Goal: Task Accomplishment & Management: Use online tool/utility

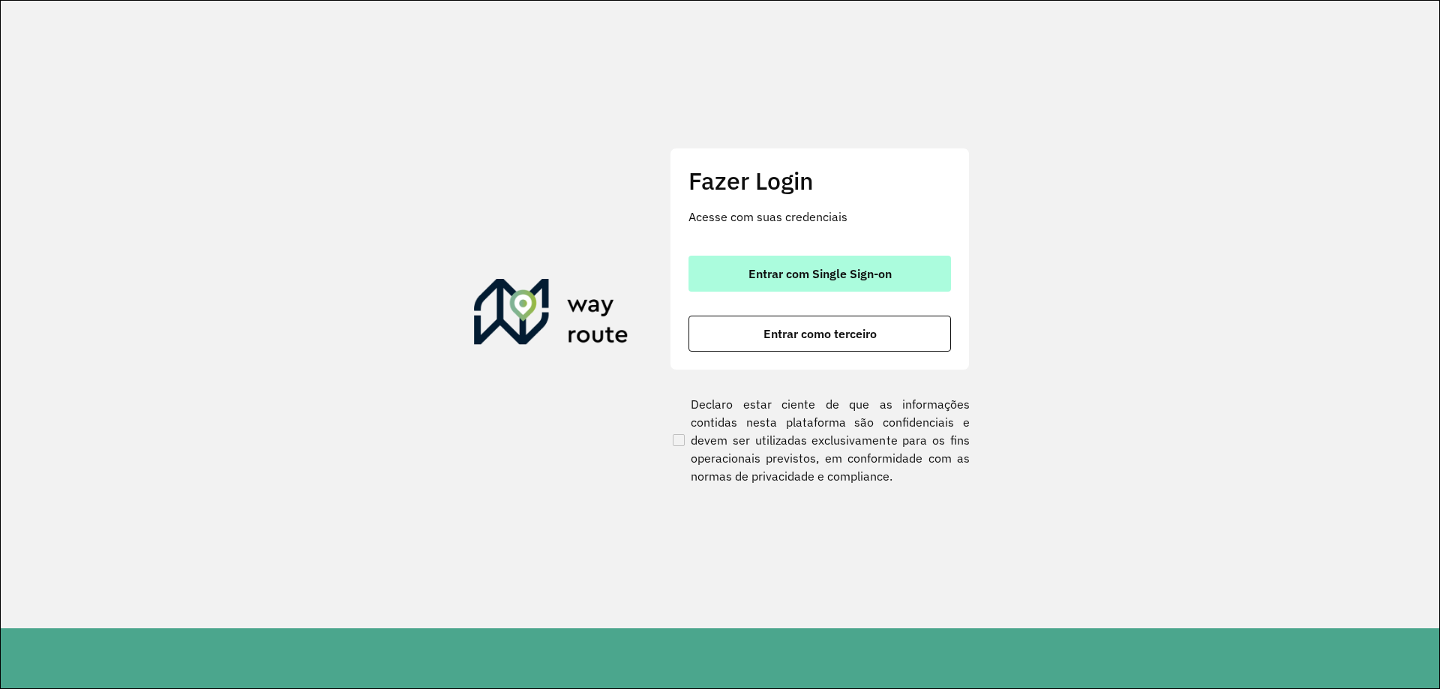
click at [807, 272] on span "Entrar com Single Sign-on" at bounding box center [820, 274] width 143 height 12
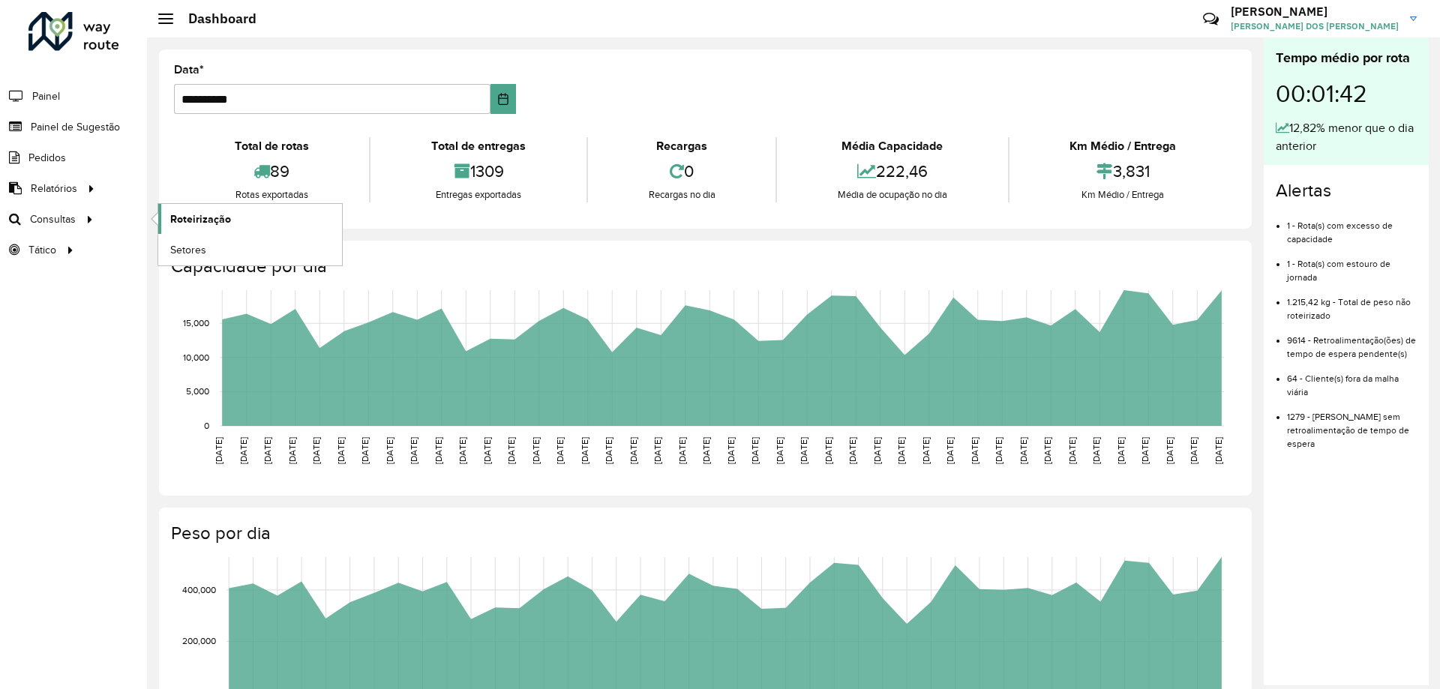
click at [179, 219] on span "Roteirização" at bounding box center [200, 220] width 61 height 16
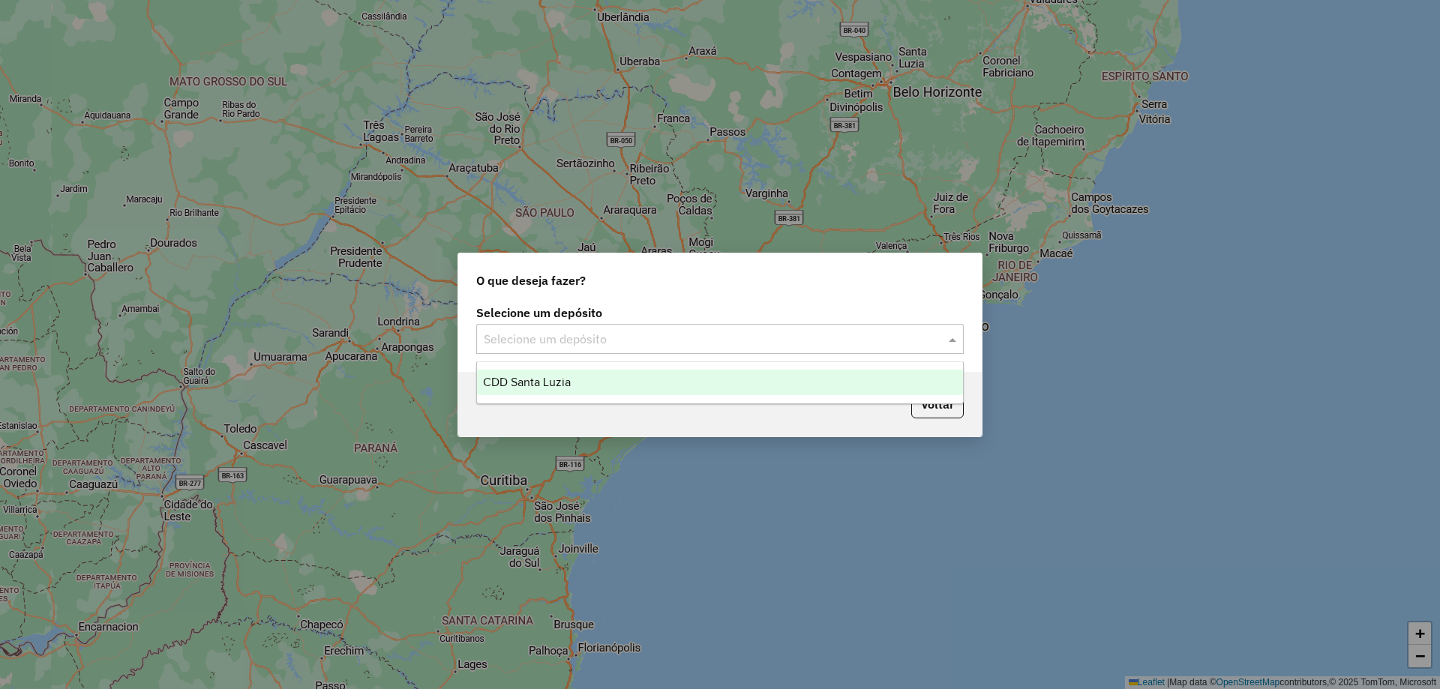
click at [632, 332] on input "text" at bounding box center [705, 340] width 443 height 18
click at [564, 383] on span "CDD Santa Luzia" at bounding box center [527, 382] width 88 height 13
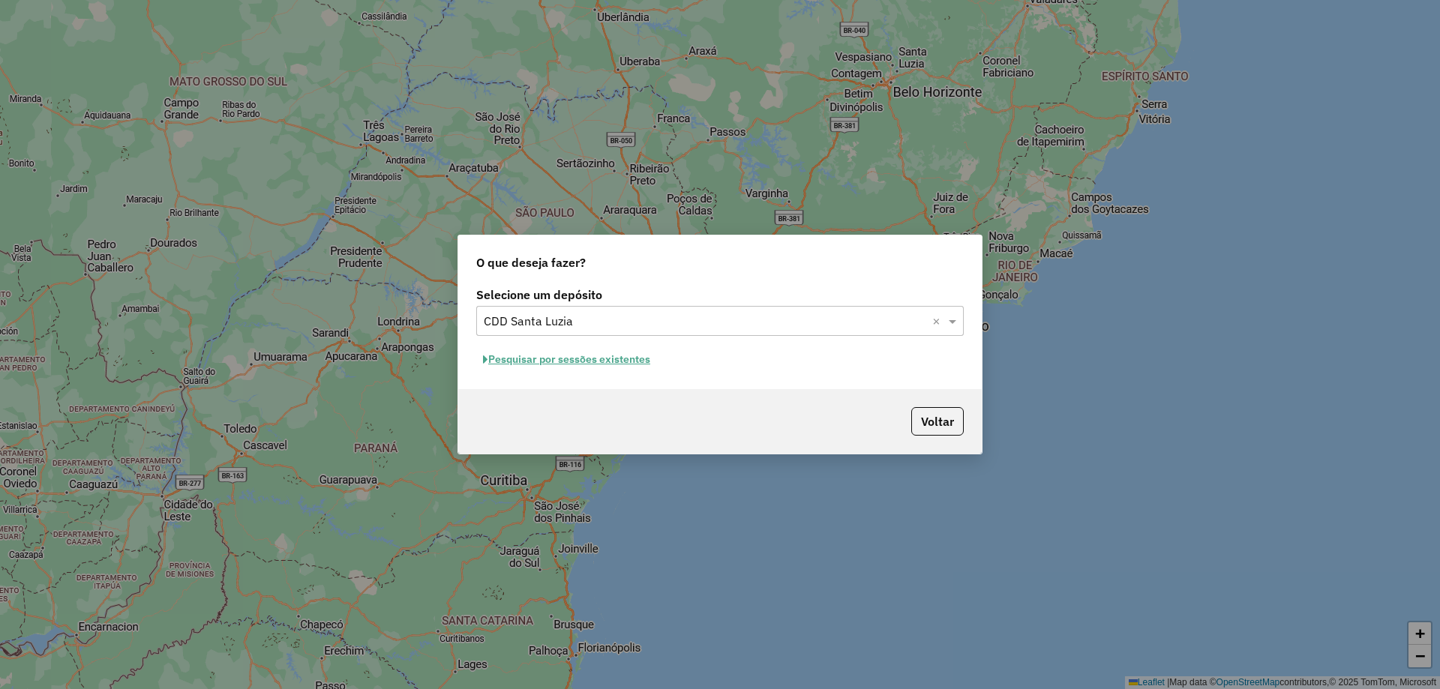
click at [557, 319] on input "text" at bounding box center [705, 322] width 443 height 18
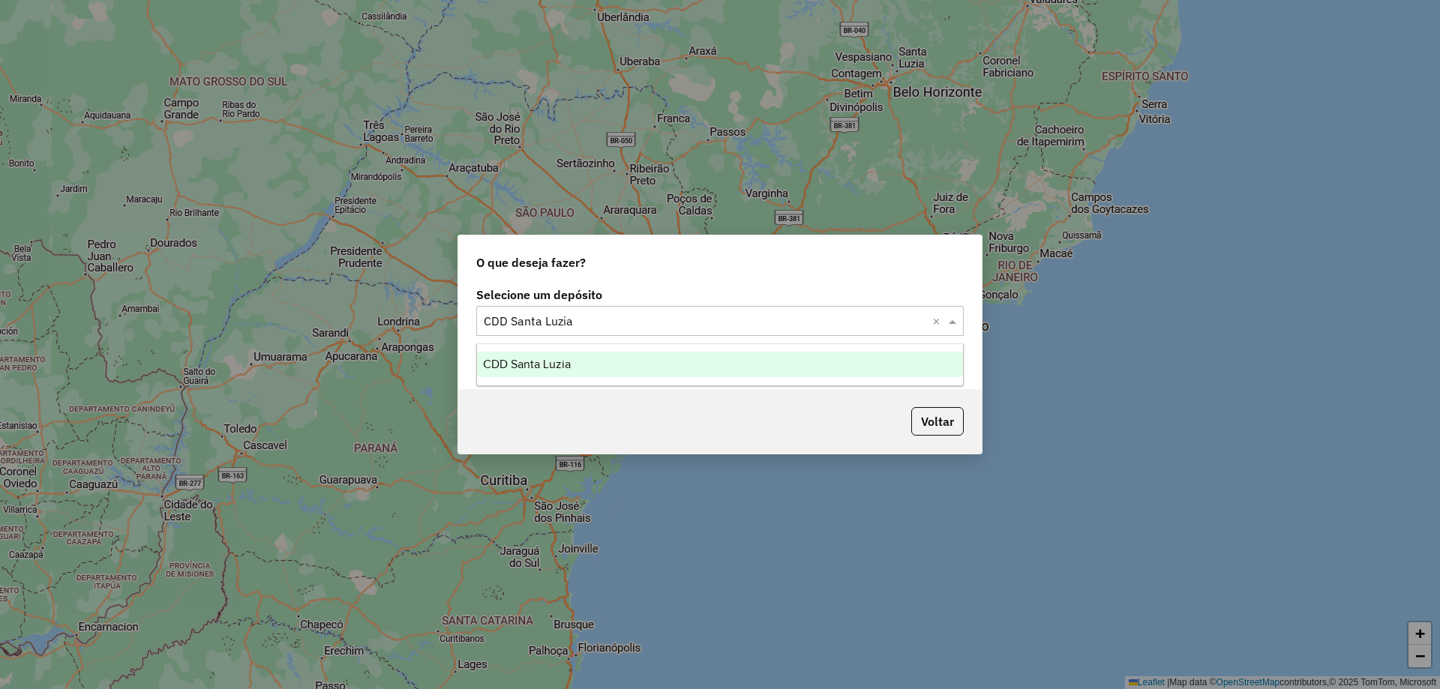
click at [541, 360] on span "CDD Santa Luzia" at bounding box center [527, 364] width 88 height 13
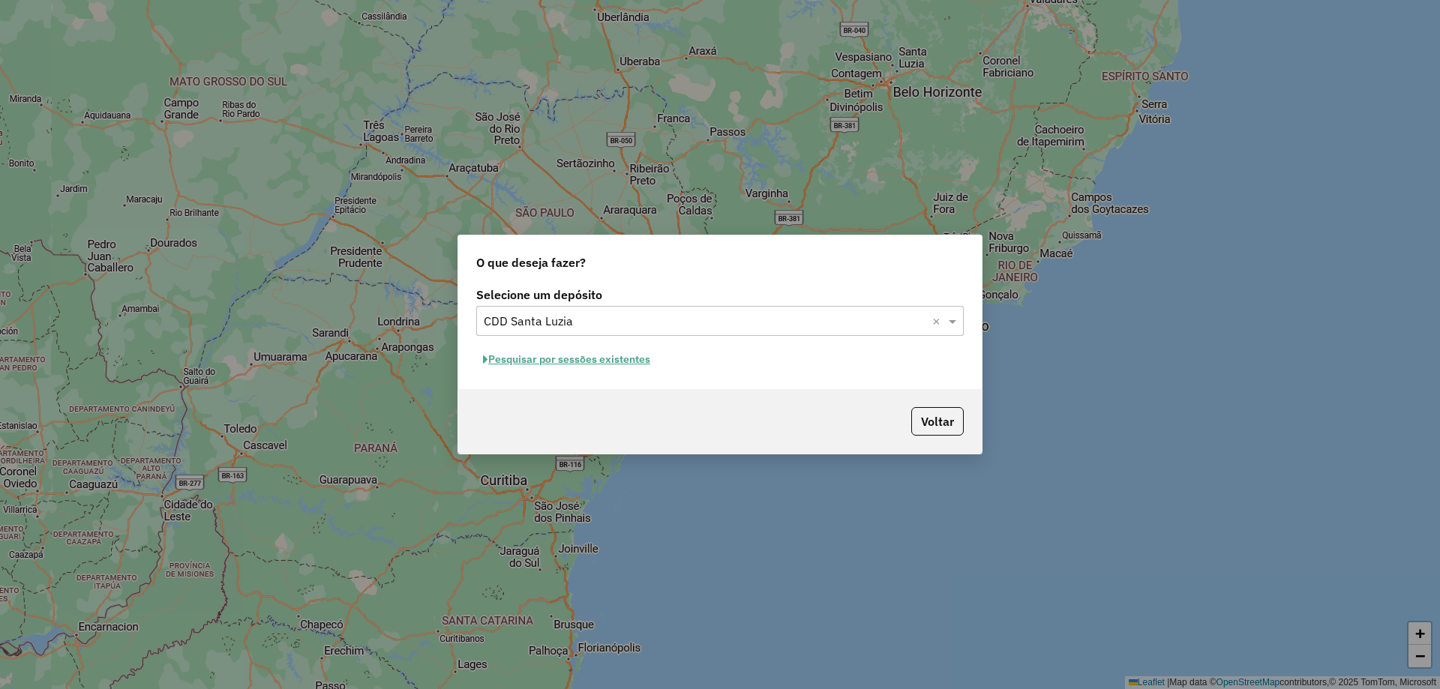
click at [560, 405] on div "Voltar" at bounding box center [720, 421] width 524 height 65
click at [563, 359] on button "Pesquisar por sessões existentes" at bounding box center [566, 359] width 181 height 23
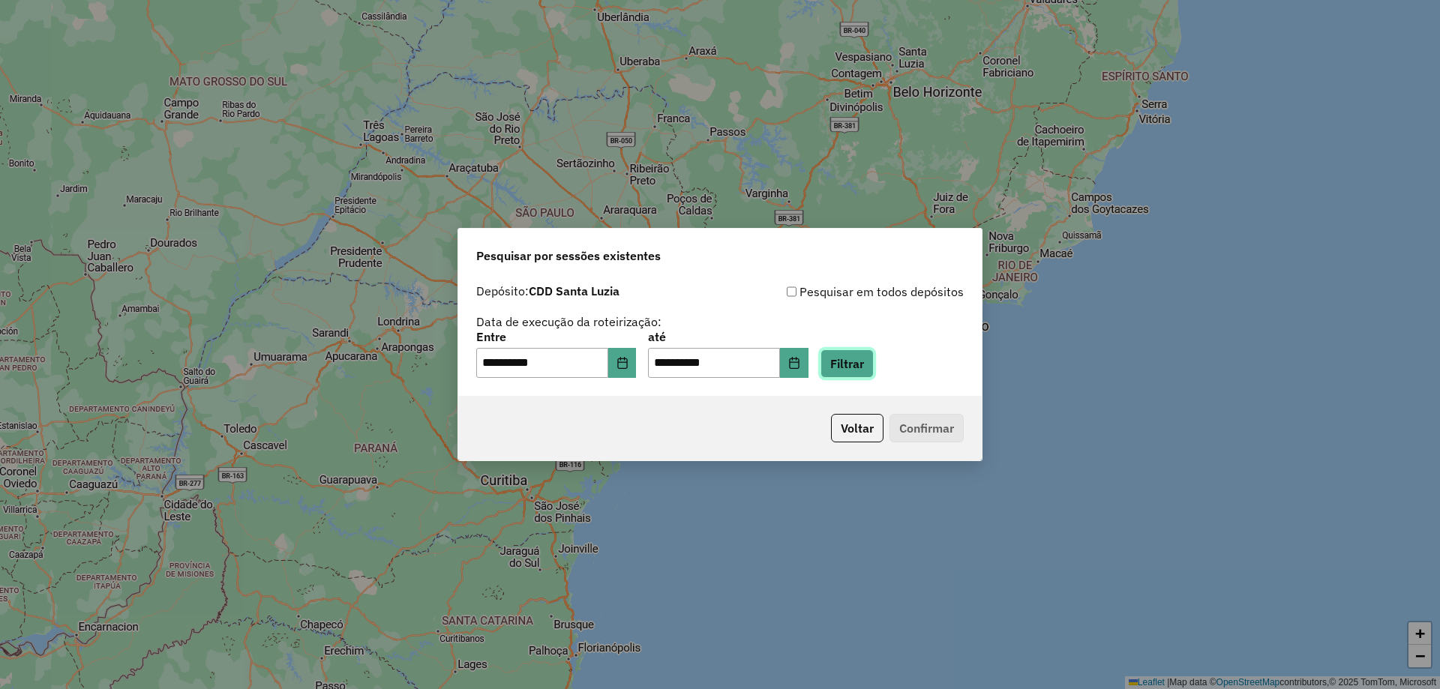
click at [864, 360] on button "Filtrar" at bounding box center [847, 364] width 53 height 29
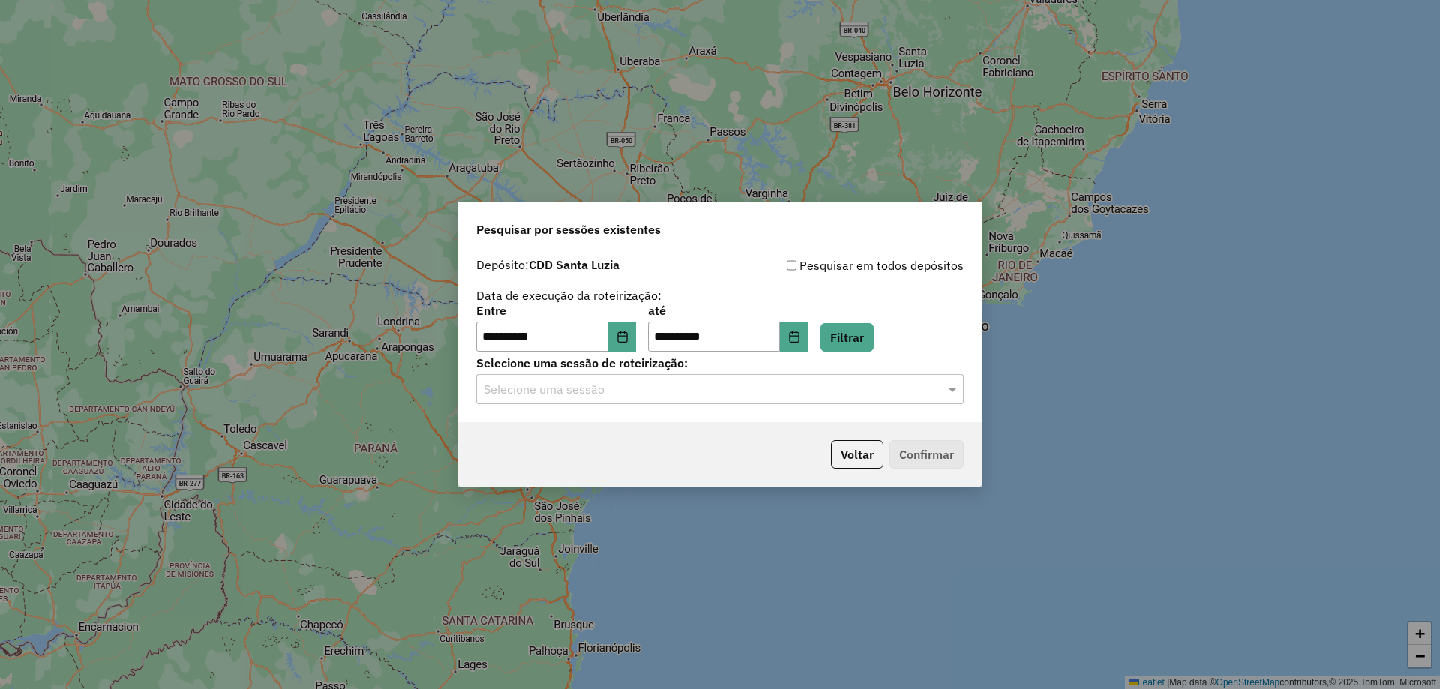
click at [609, 387] on input "text" at bounding box center [705, 390] width 443 height 18
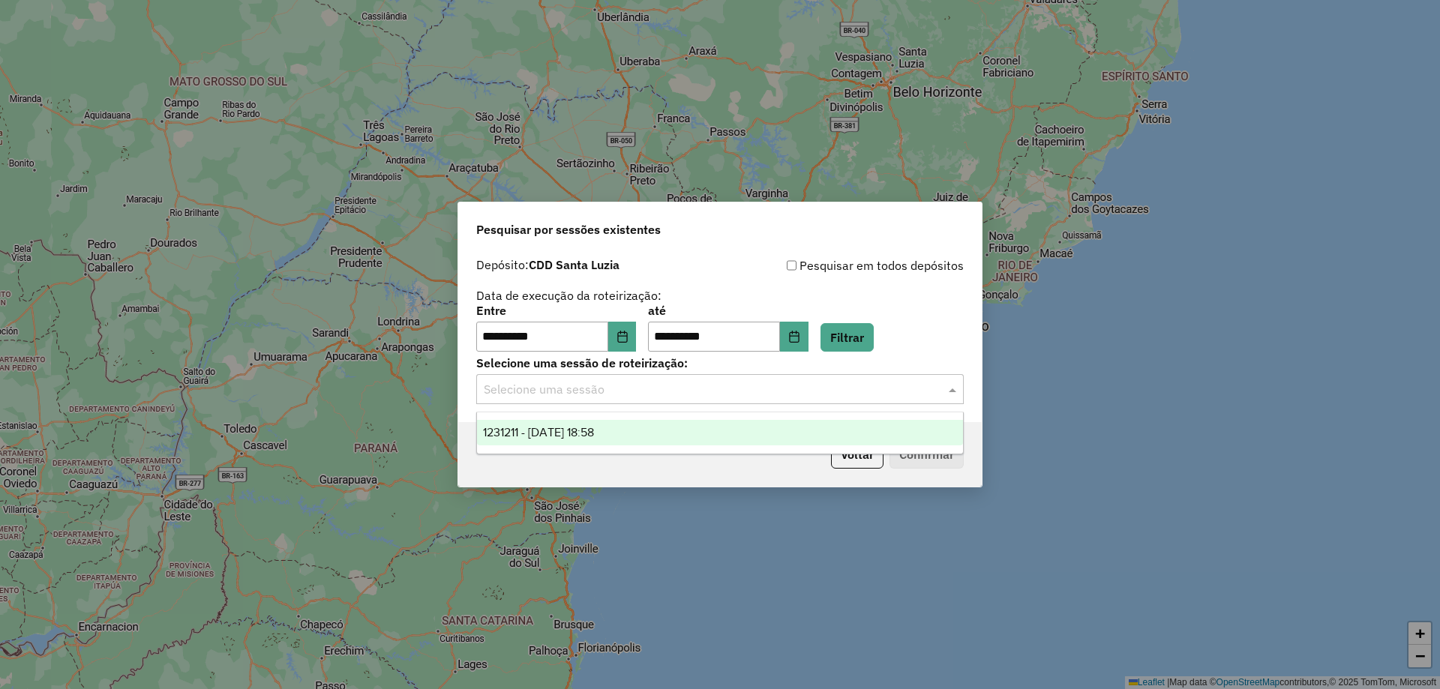
click at [569, 431] on span "1231211 - 19/08/2025 18:58" at bounding box center [538, 432] width 111 height 13
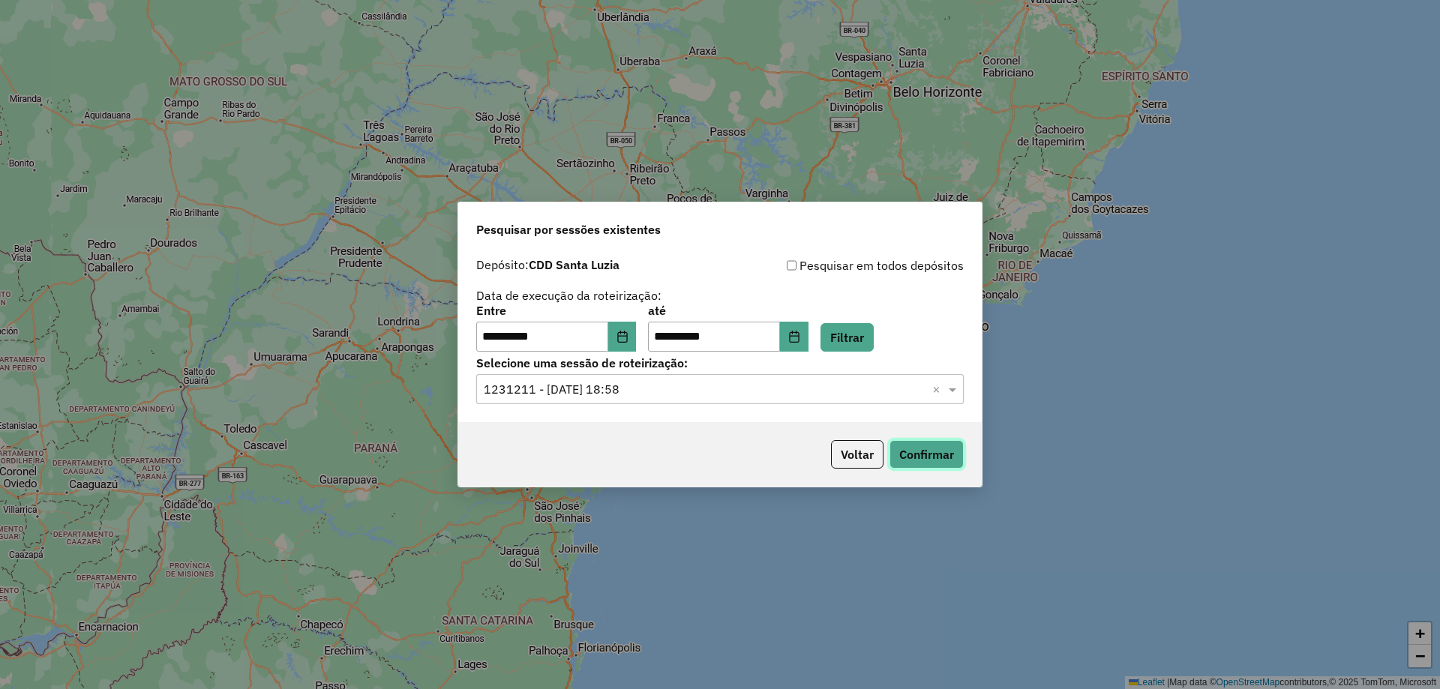
click at [905, 451] on button "Confirmar" at bounding box center [927, 454] width 74 height 29
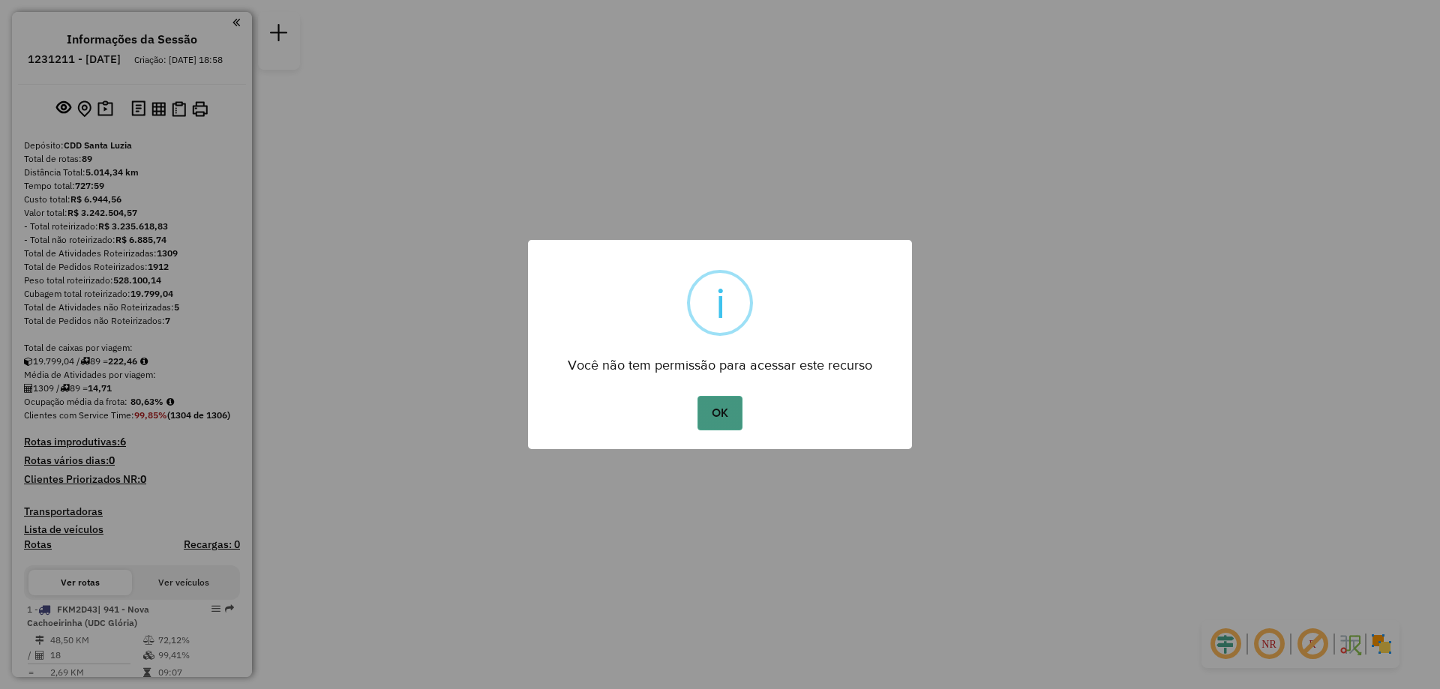
click at [728, 409] on button "OK" at bounding box center [720, 413] width 44 height 35
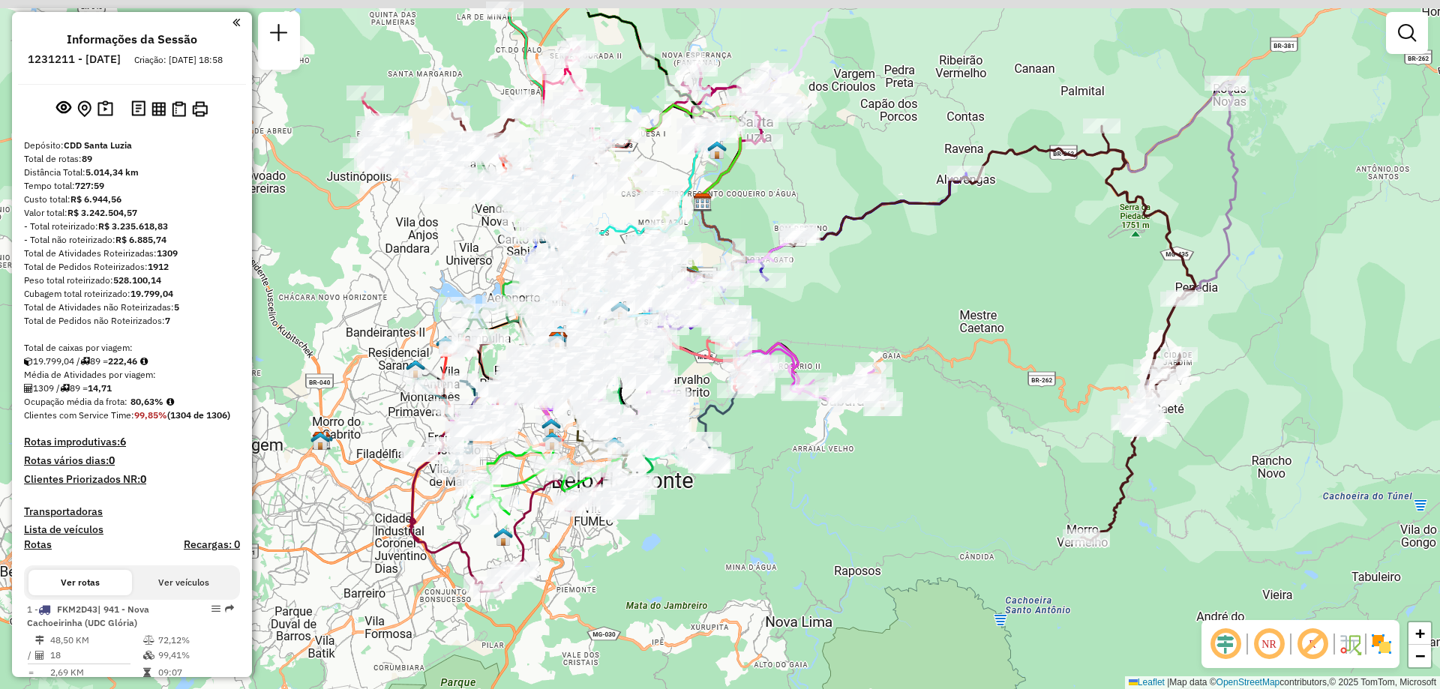
click at [723, 371] on div "Rota 53 - Placa FPO0J86 63208894 - [PERSON_NAME] de atendimento Grade de atendi…" at bounding box center [720, 344] width 1440 height 689
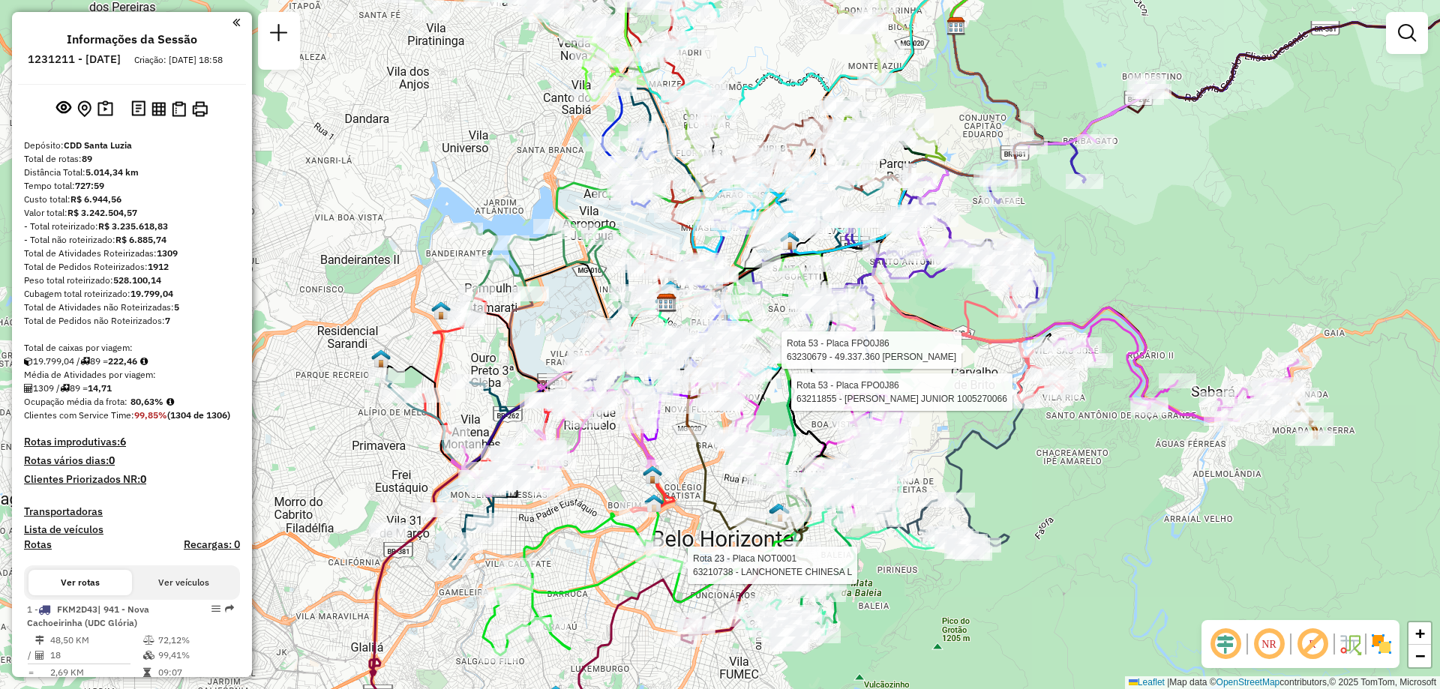
select select "**********"
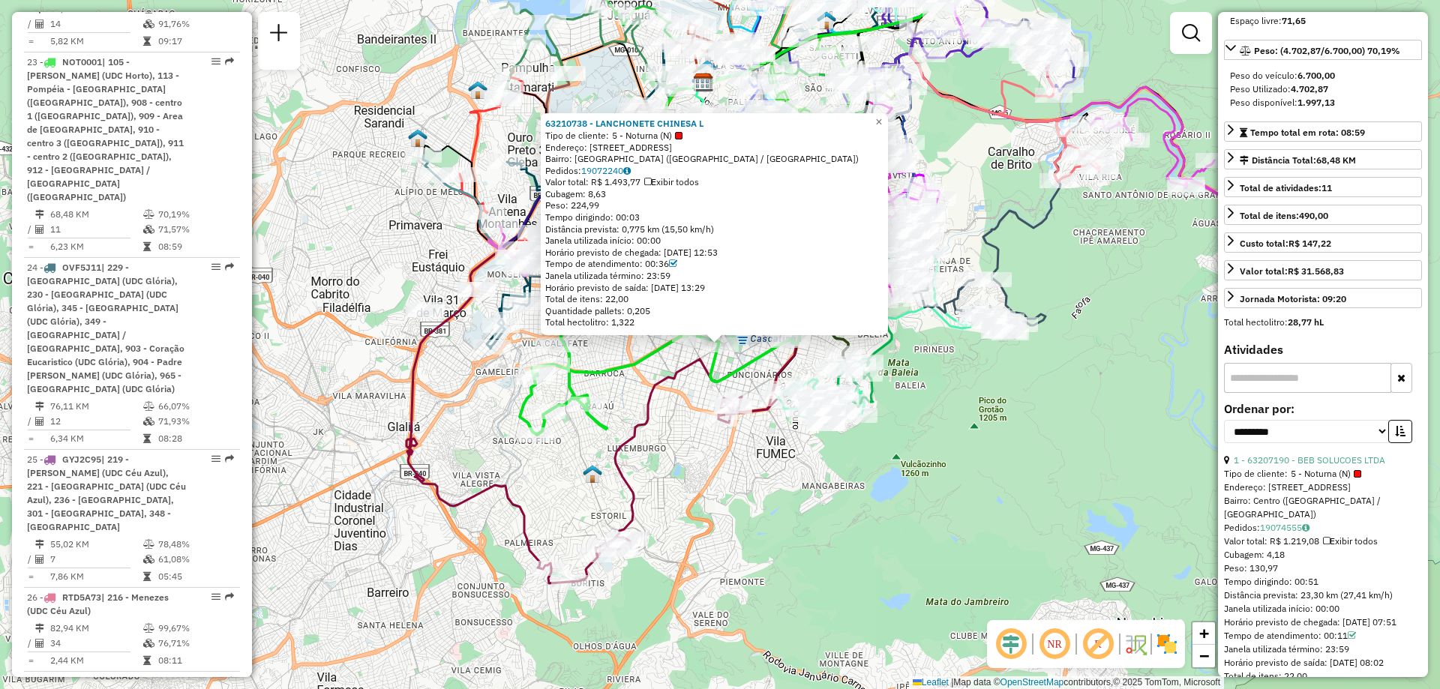
scroll to position [600, 0]
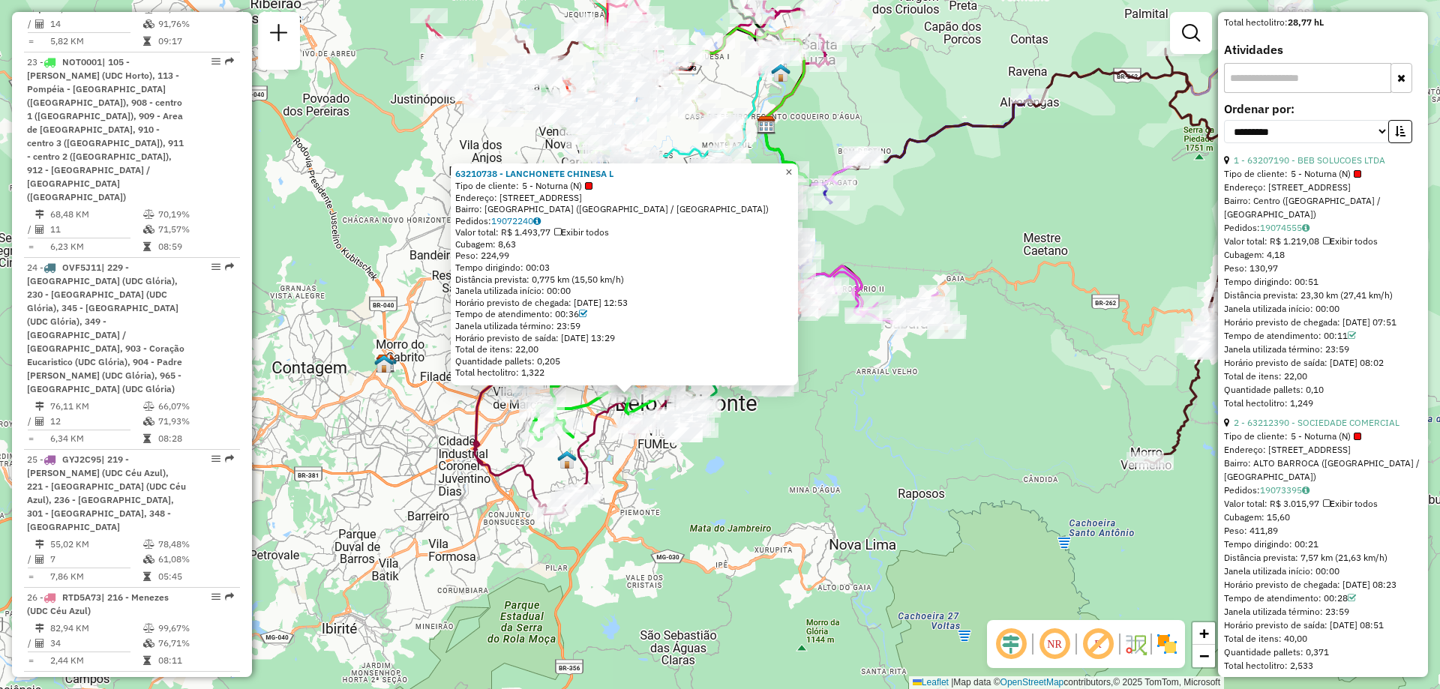
click at [792, 167] on span "×" at bounding box center [788, 172] width 7 height 13
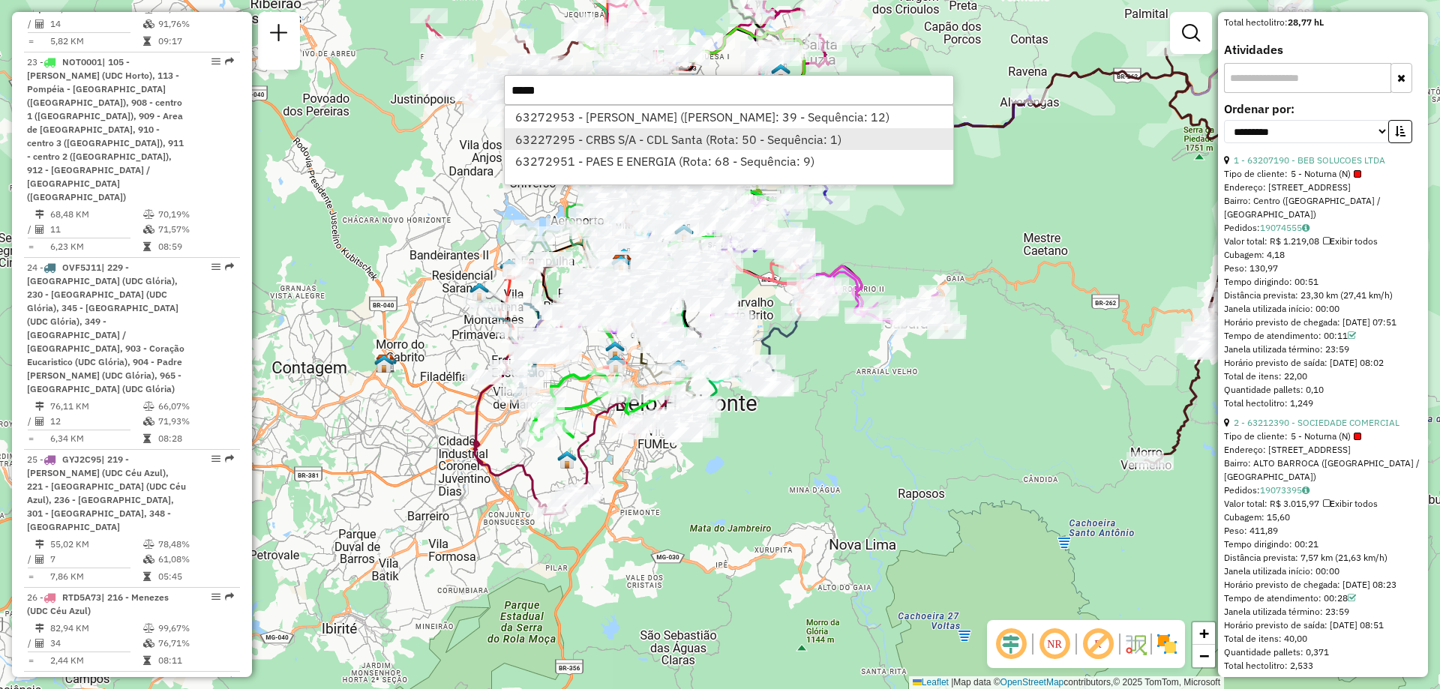
type input "*****"
click at [581, 131] on li "63227295 - CRBS S/A - CDL Santa (Rota: 50 - Sequência: 1)" at bounding box center [729, 139] width 449 height 23
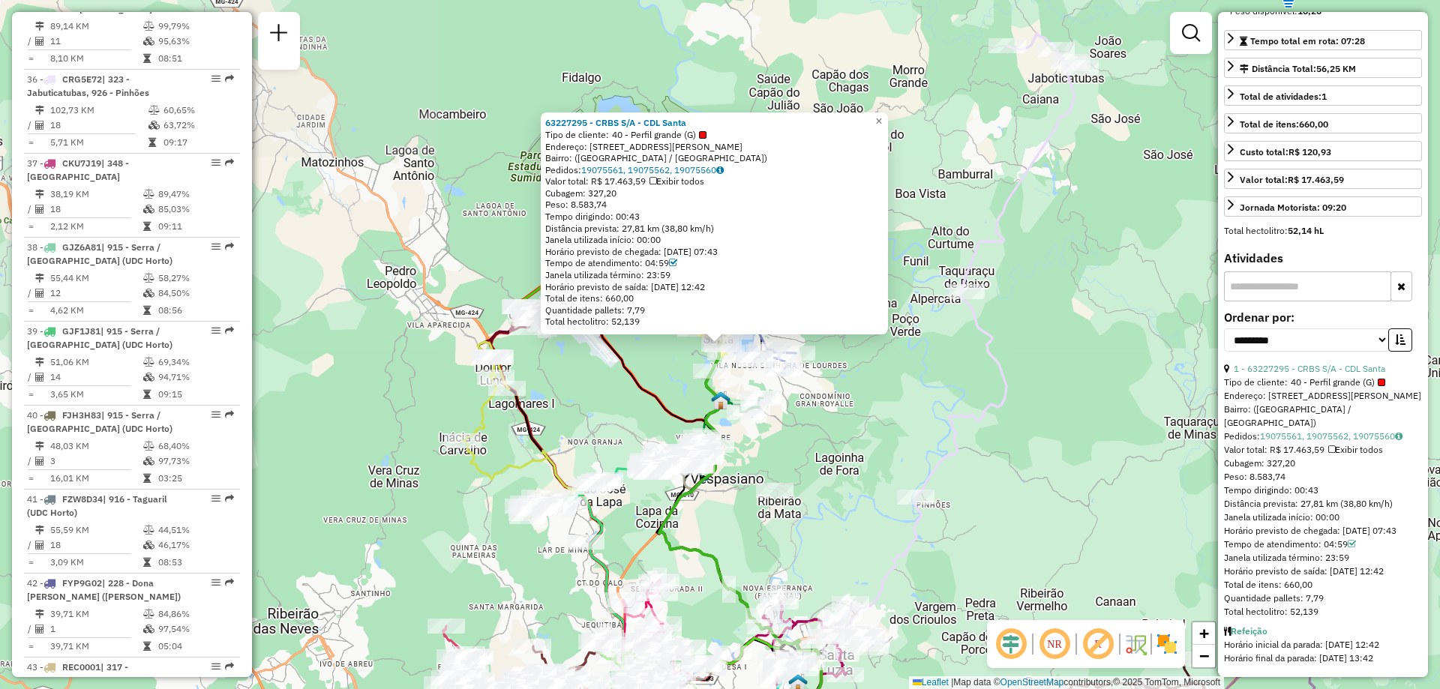
scroll to position [5137, 0]
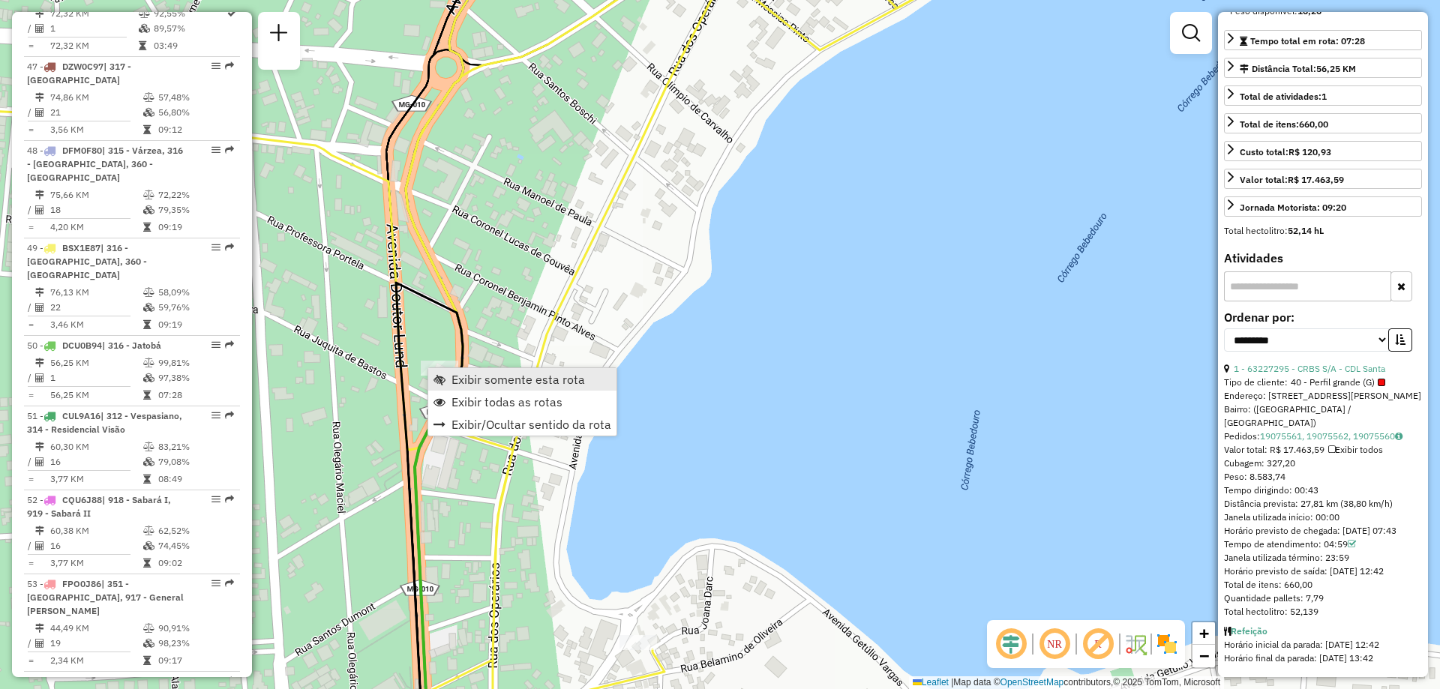
click at [446, 373] on link "Exibir somente esta rota" at bounding box center [522, 379] width 188 height 23
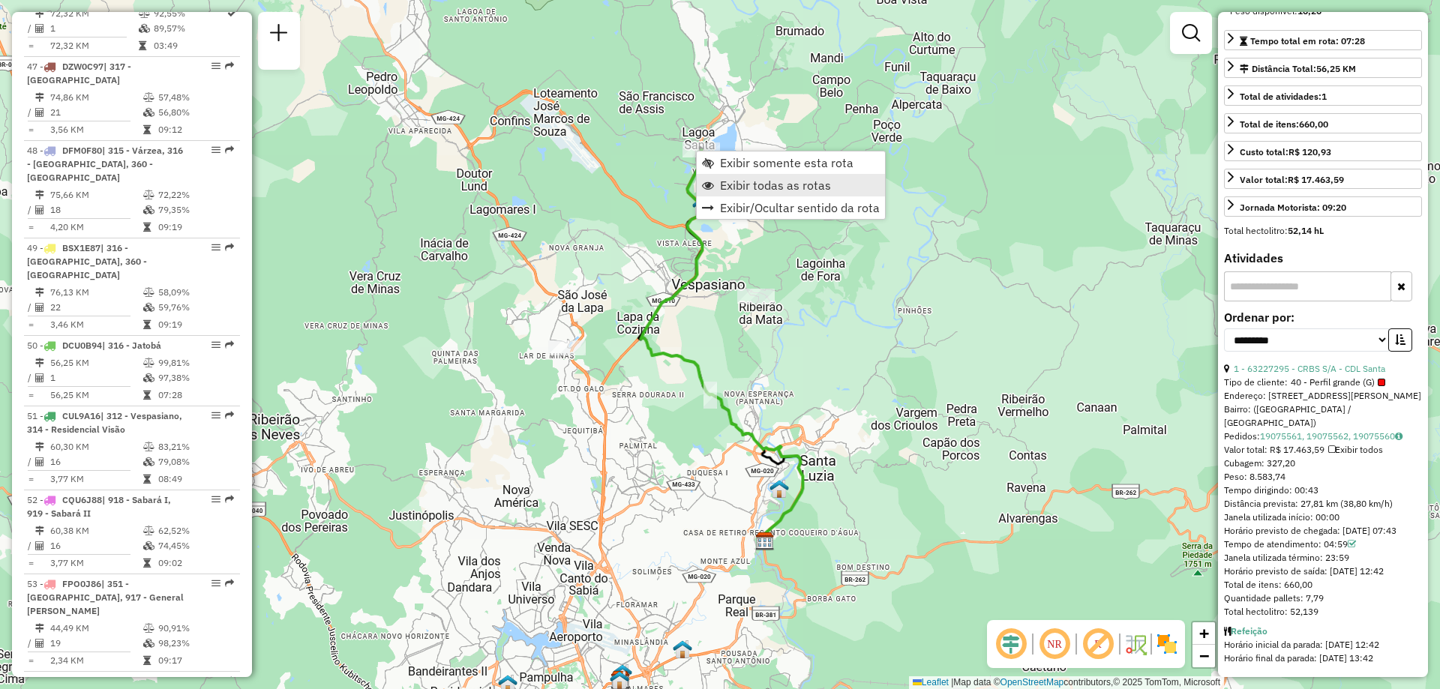
click at [770, 186] on span "Exibir todas as rotas" at bounding box center [775, 185] width 111 height 12
